Goal: Navigation & Orientation: Understand site structure

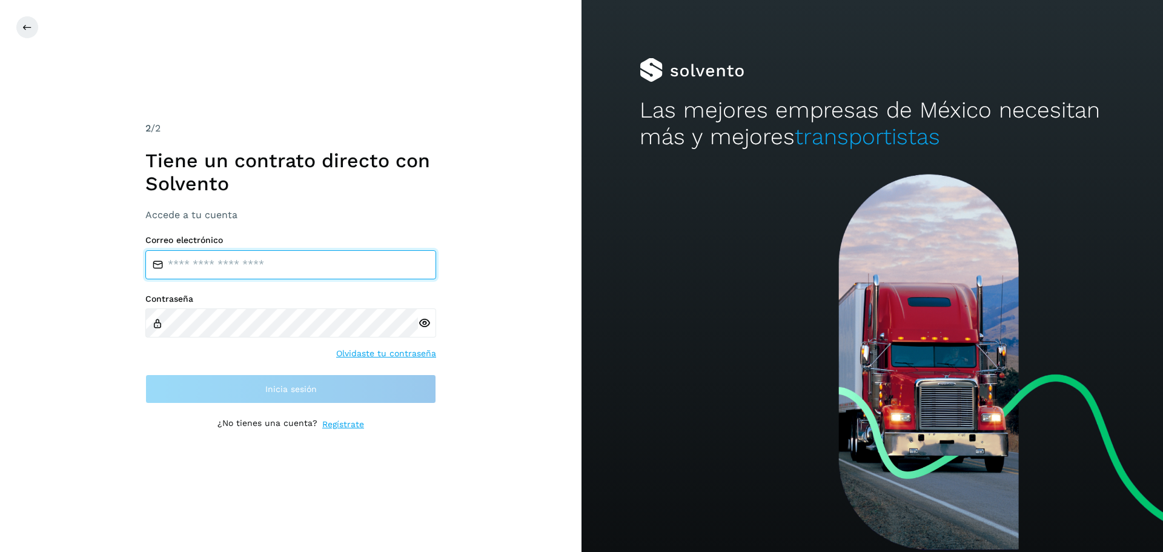
type input "**********"
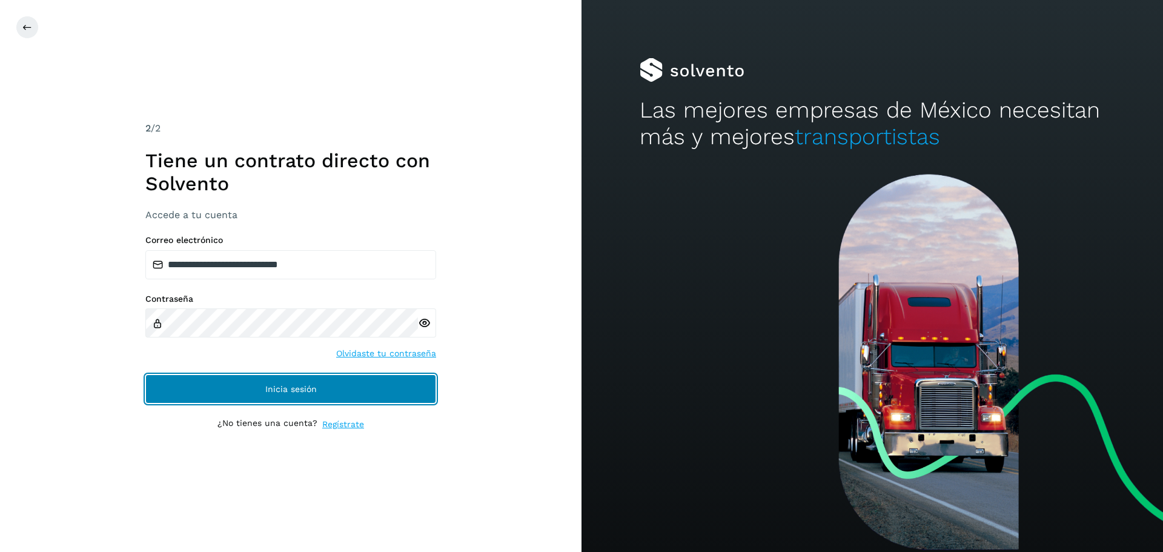
click at [177, 385] on button "Inicia sesión" at bounding box center [290, 388] width 291 height 29
click at [332, 385] on button "Inicia sesión" at bounding box center [290, 388] width 291 height 29
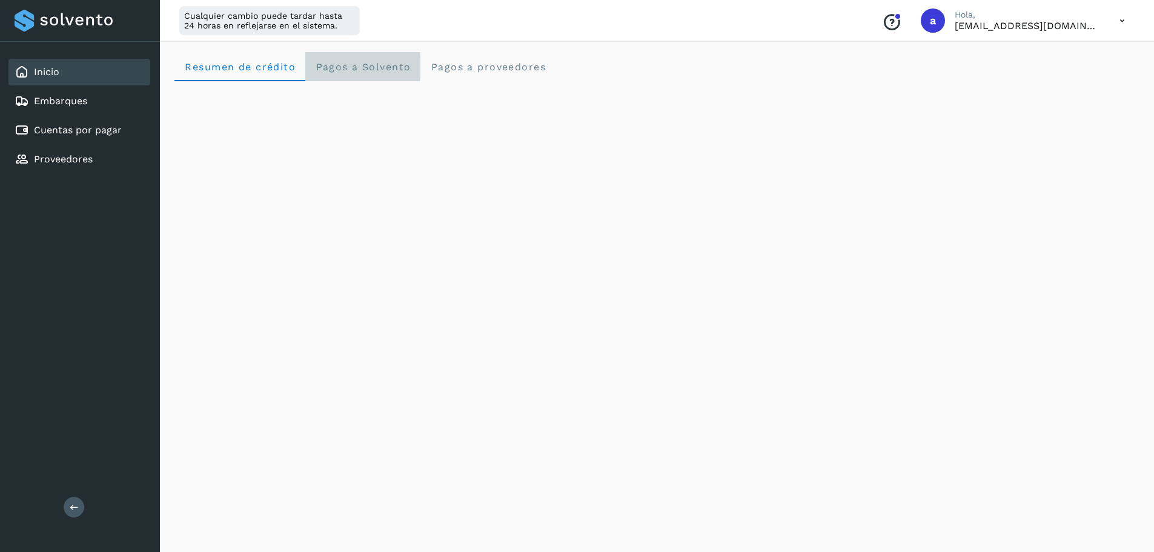
click at [394, 70] on span "Pagos a Solvento" at bounding box center [363, 67] width 96 height 12
click at [258, 67] on span "Resumen de crédito" at bounding box center [239, 67] width 111 height 12
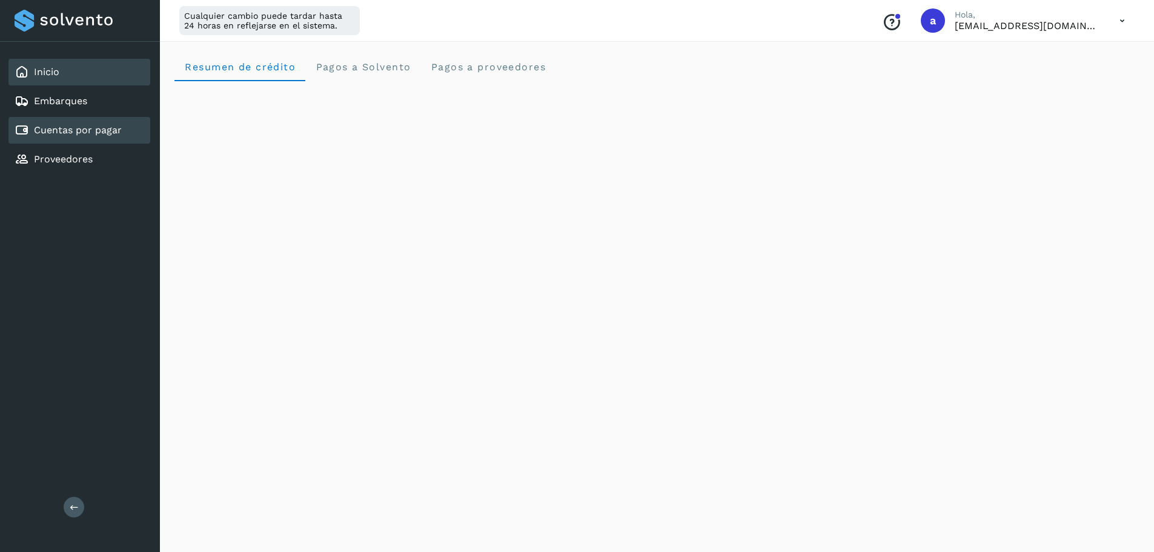
click at [96, 124] on link "Cuentas por pagar" at bounding box center [78, 130] width 88 height 12
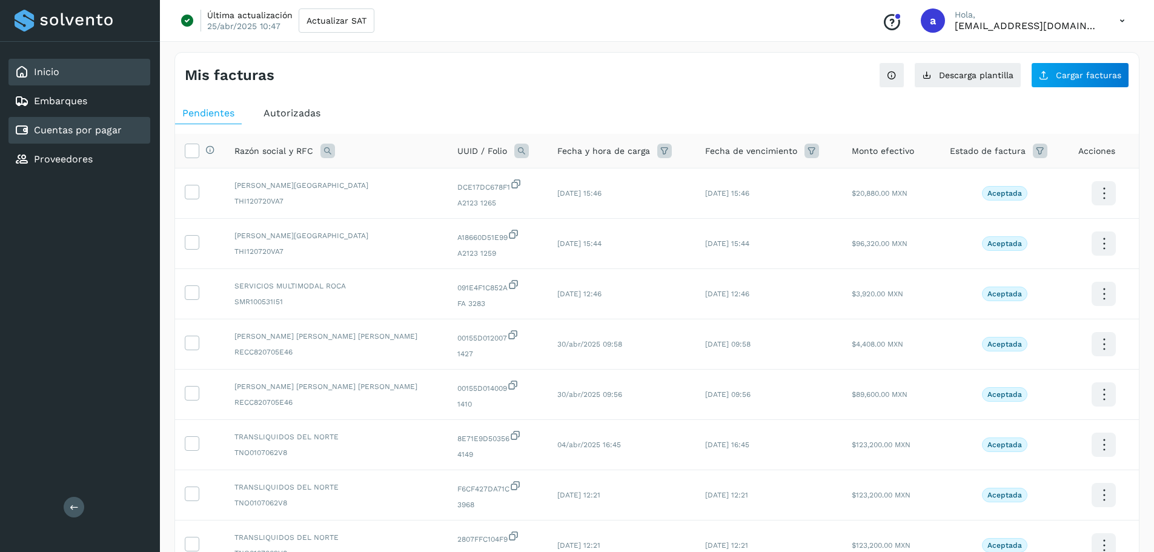
click at [74, 68] on div "Inicio" at bounding box center [79, 72] width 142 height 27
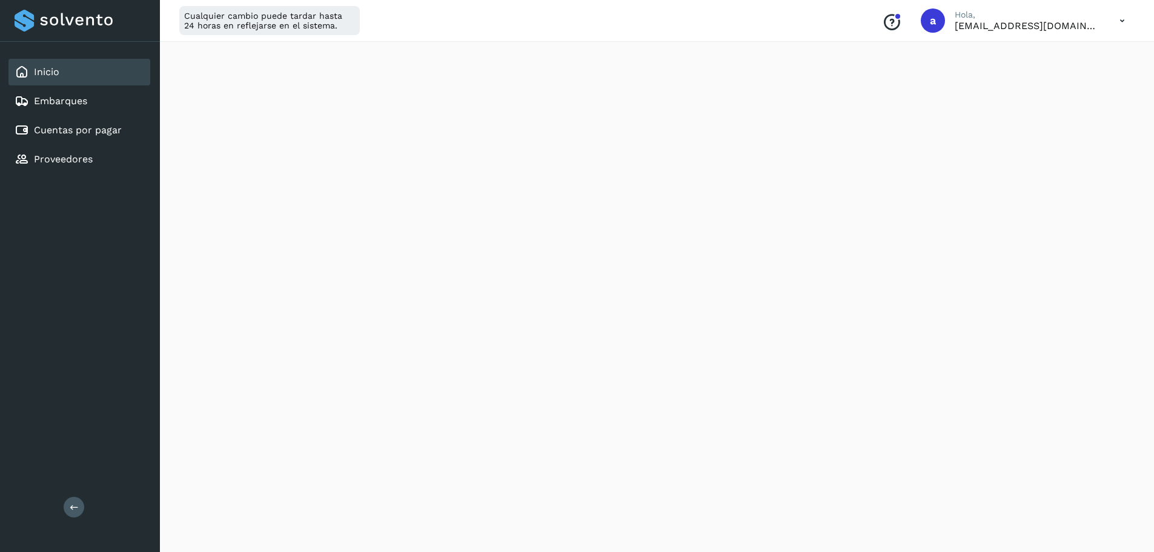
scroll to position [196, 0]
click at [1116, 21] on icon at bounding box center [1122, 20] width 25 height 25
click at [1049, 56] on div "Documentación" at bounding box center [1062, 54] width 144 height 23
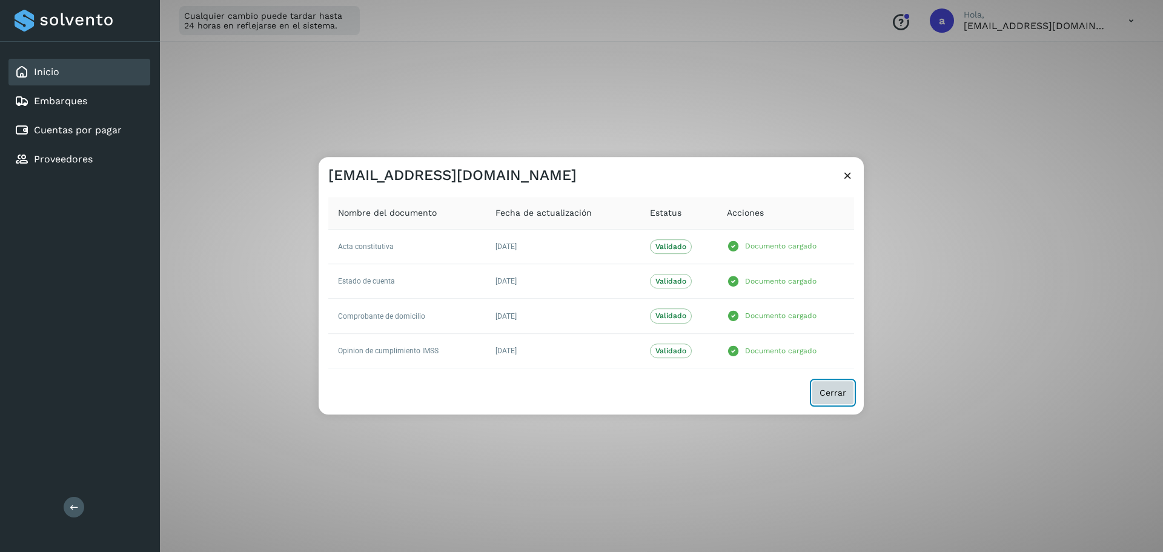
click at [834, 393] on span "Cerrar" at bounding box center [833, 392] width 27 height 8
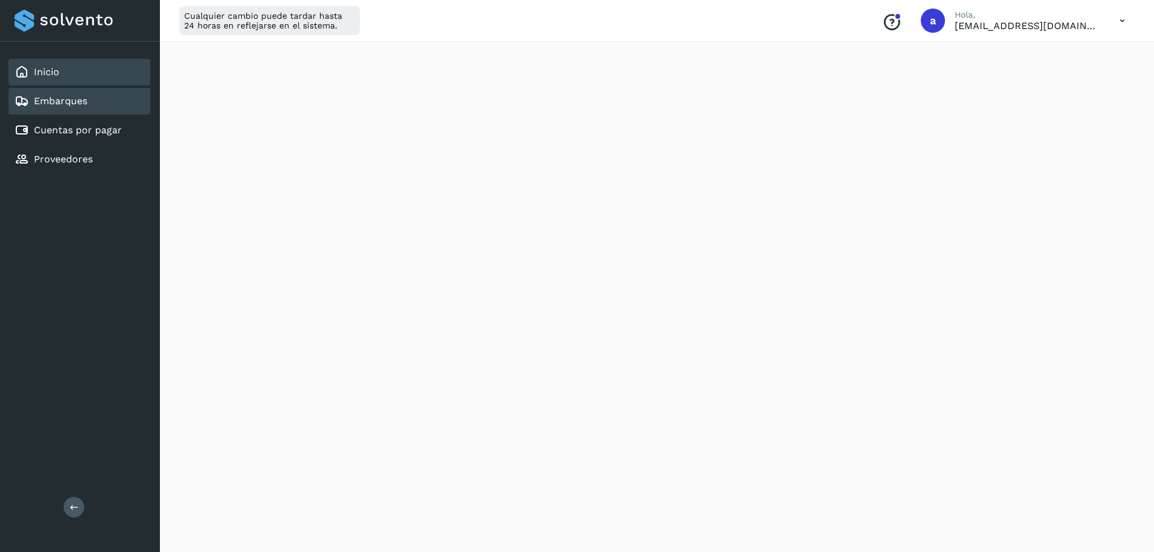
click at [116, 101] on div "Embarques" at bounding box center [79, 101] width 142 height 27
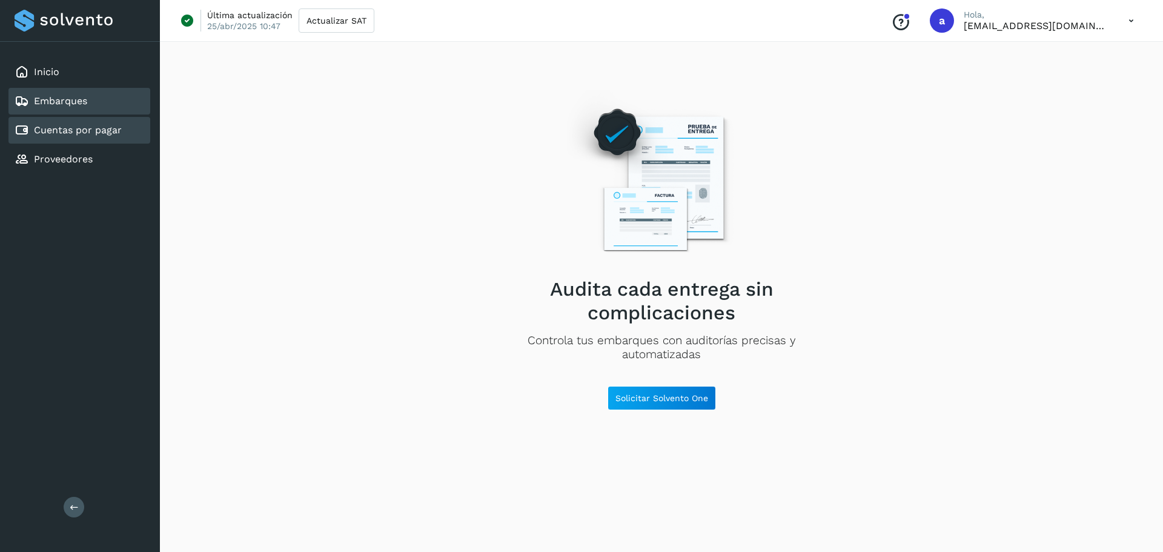
click at [110, 134] on link "Cuentas por pagar" at bounding box center [78, 130] width 88 height 12
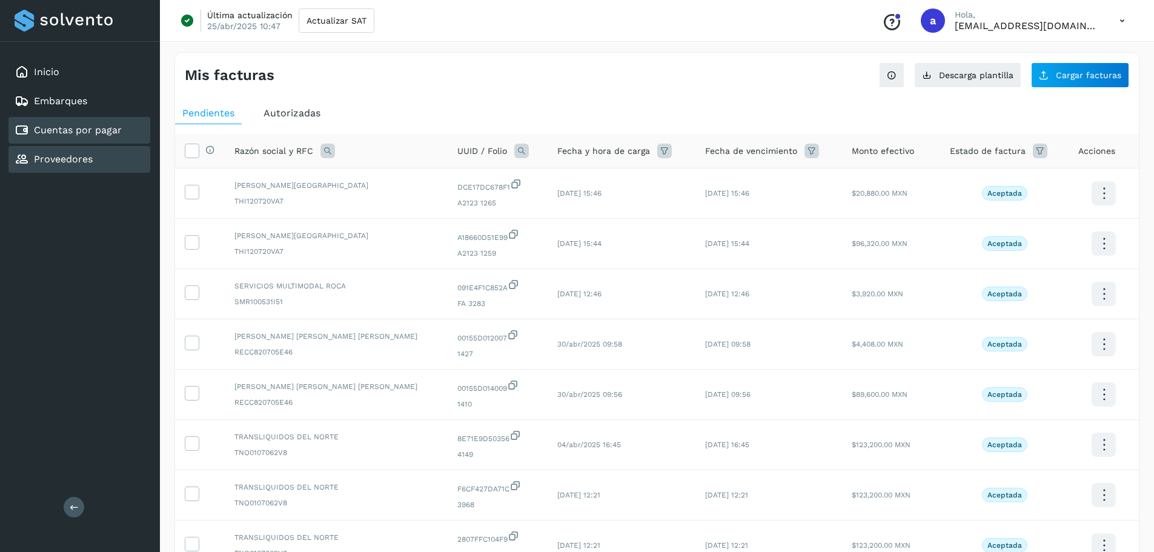
click at [100, 159] on div "Proveedores" at bounding box center [79, 159] width 142 height 27
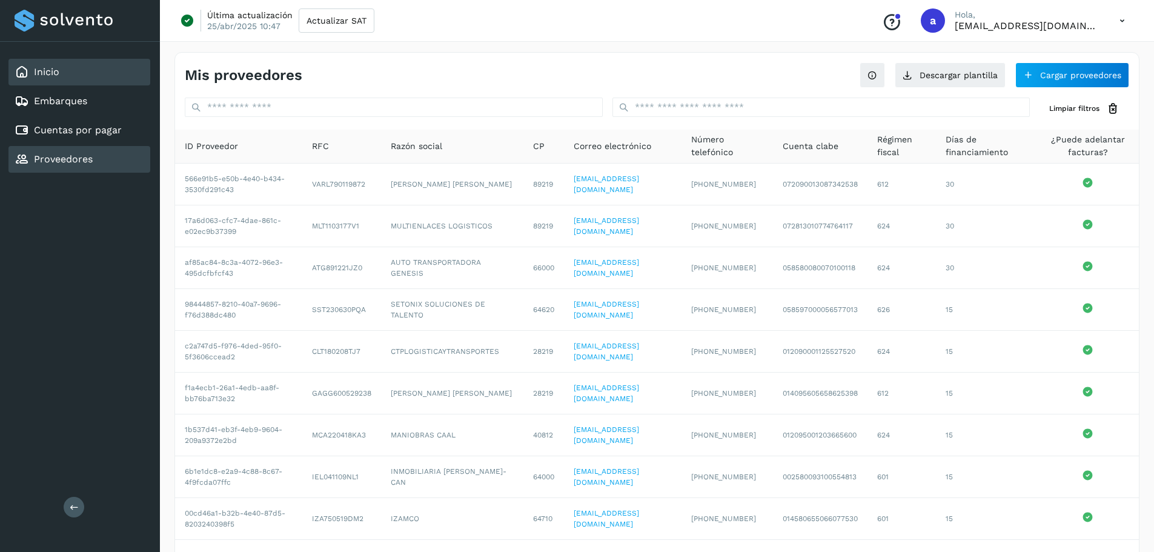
click at [119, 67] on div "Inicio" at bounding box center [79, 72] width 142 height 27
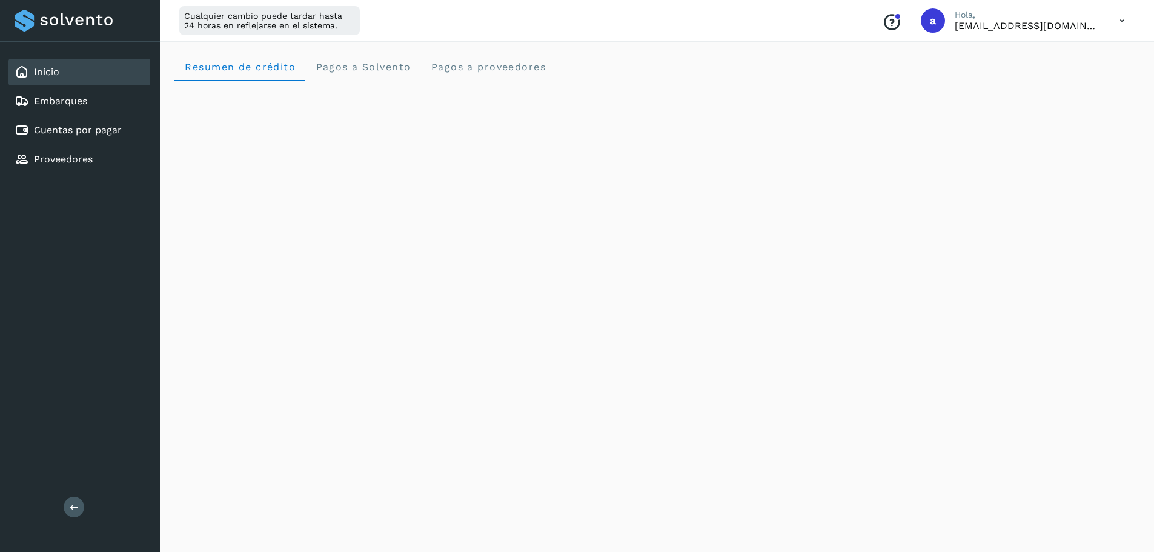
click at [750, 75] on div "Resumen de crédito Pagos a Solvento Pagos a proveedores" at bounding box center [656, 66] width 965 height 29
